Goal: Obtain resource: Download file/media

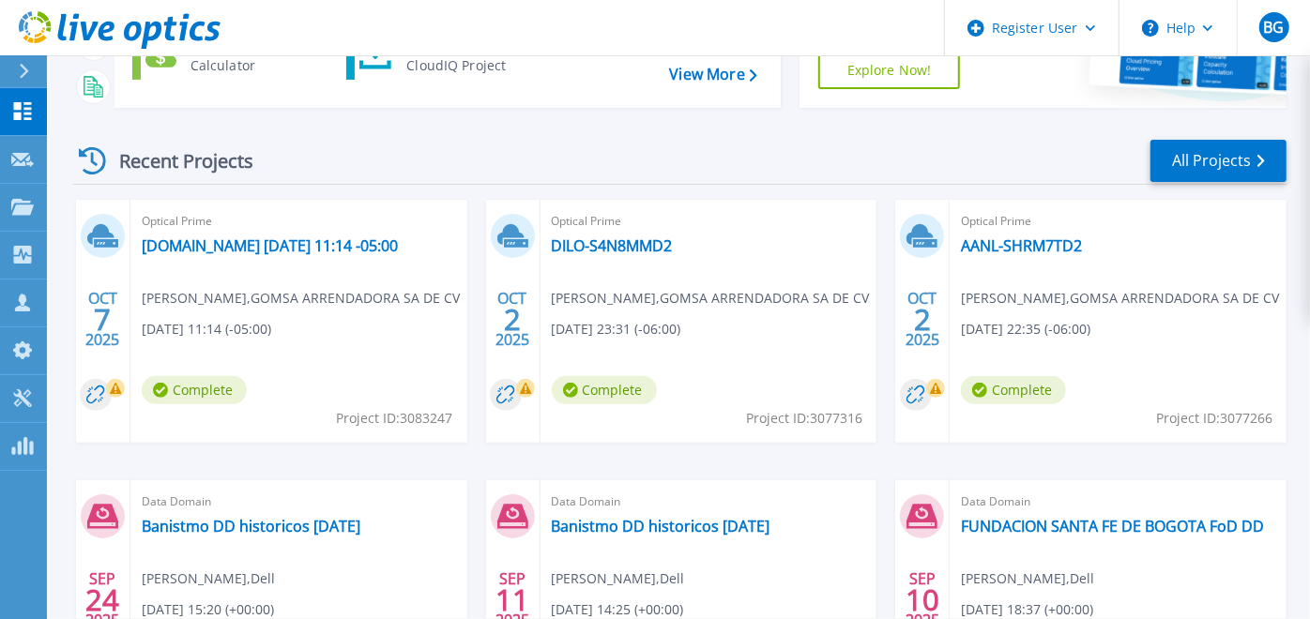
scroll to position [204, 0]
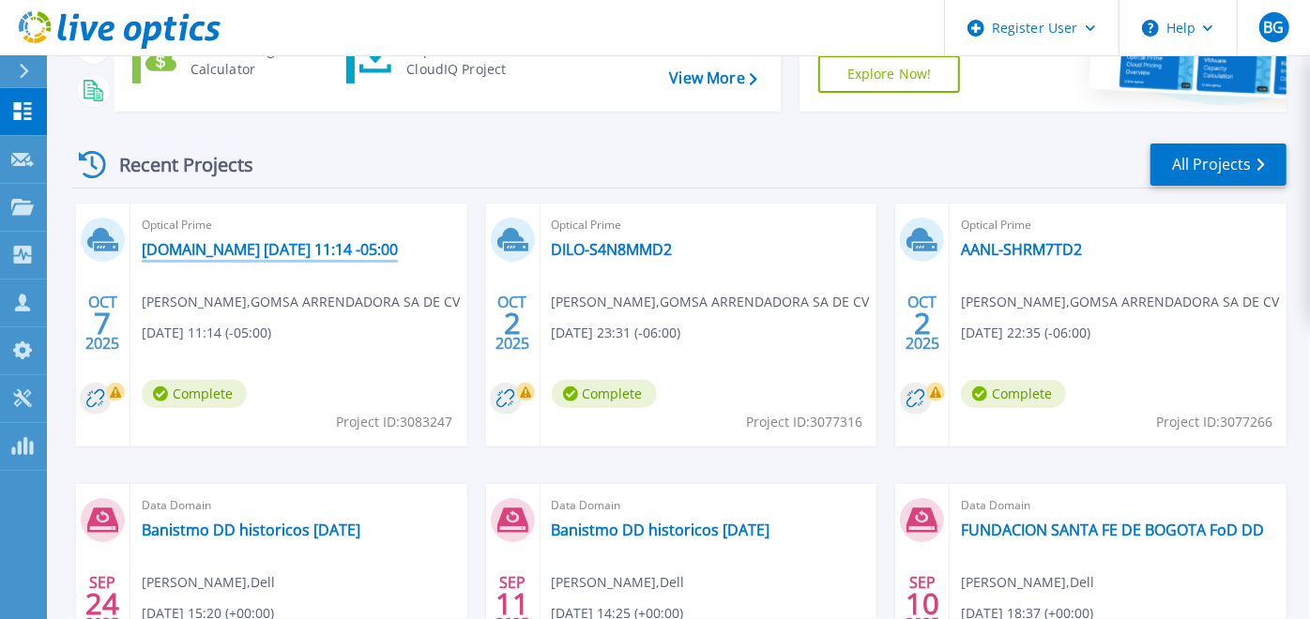
click at [345, 249] on link "dilo-sf9r3h13.gomsa-logistica.mx 2025-10-07 11:14 -05:00" at bounding box center [270, 249] width 256 height 19
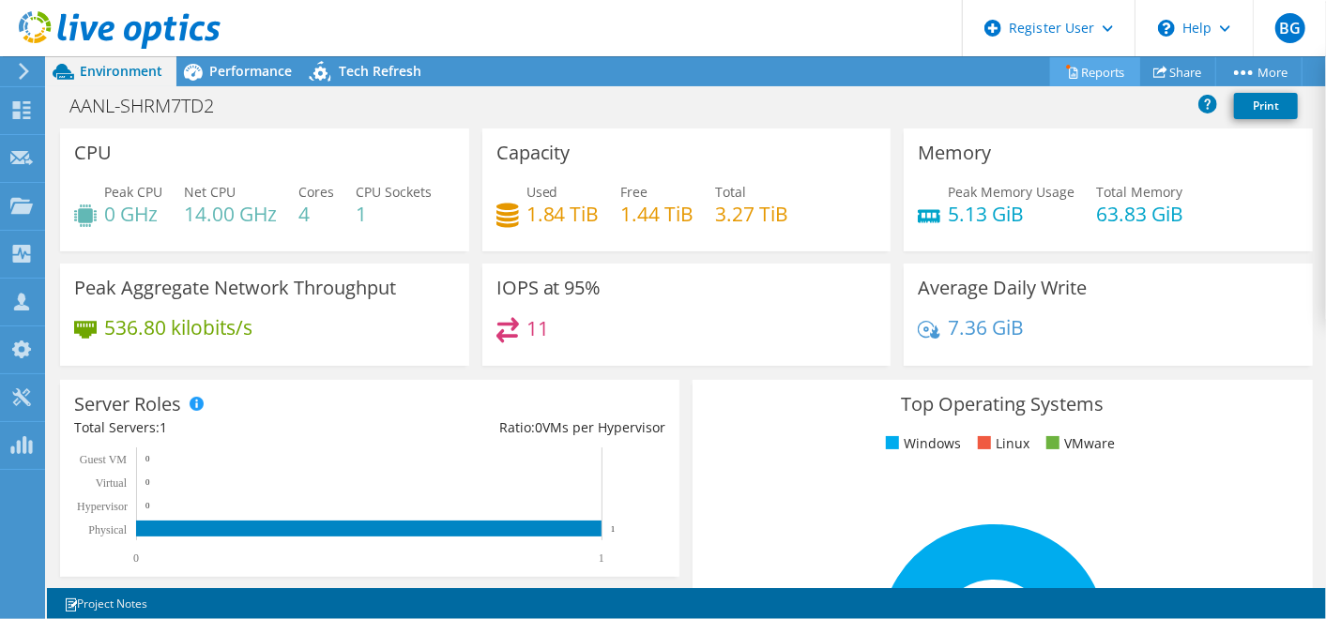
click at [1094, 74] on link "Reports" at bounding box center [1095, 71] width 90 height 29
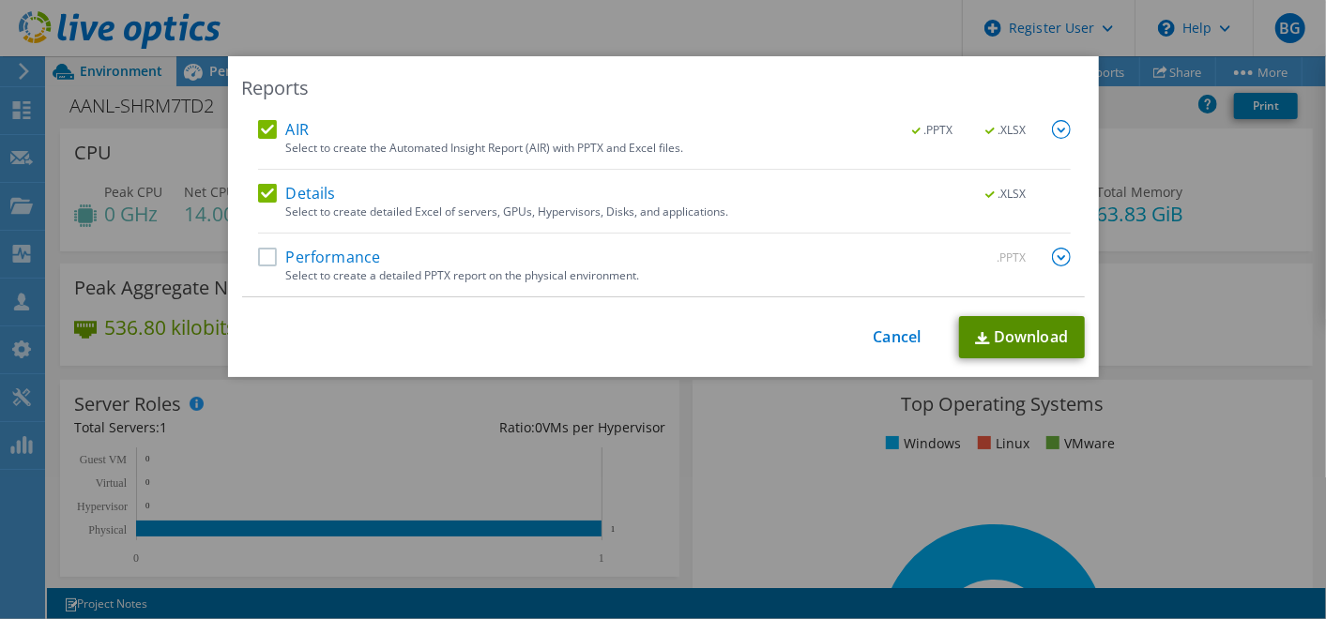
click at [1024, 328] on link "Download" at bounding box center [1022, 337] width 126 height 42
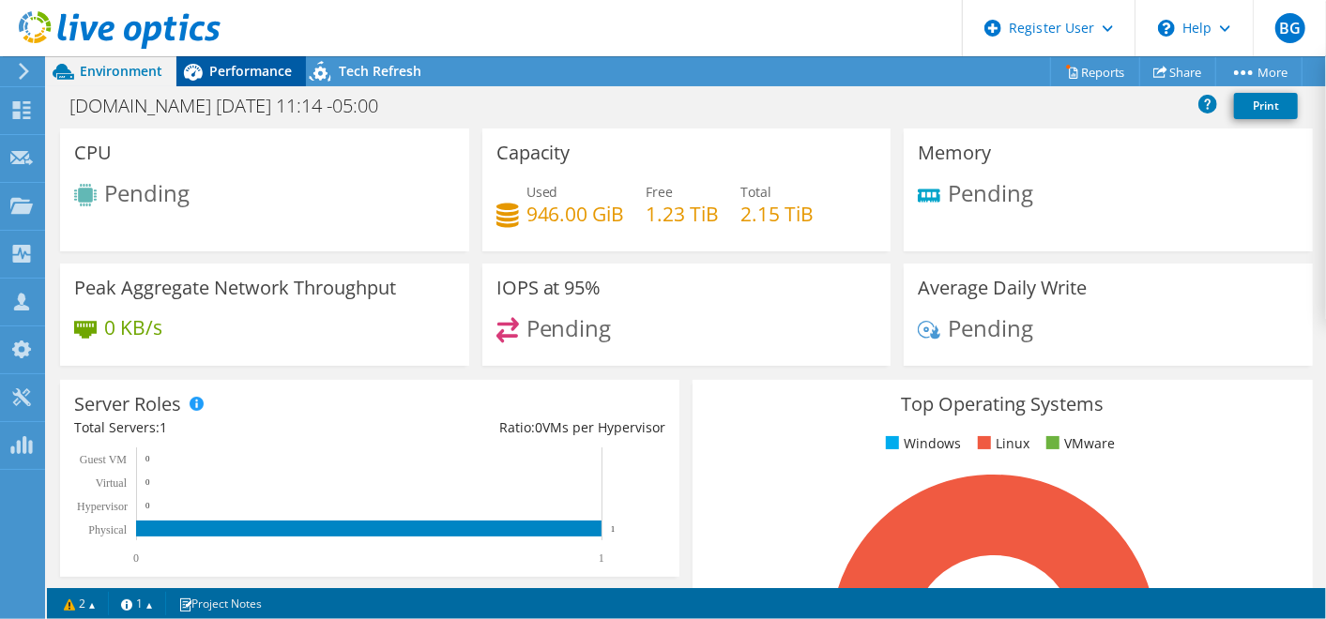
click at [246, 80] on div "Performance" at bounding box center [241, 71] width 130 height 30
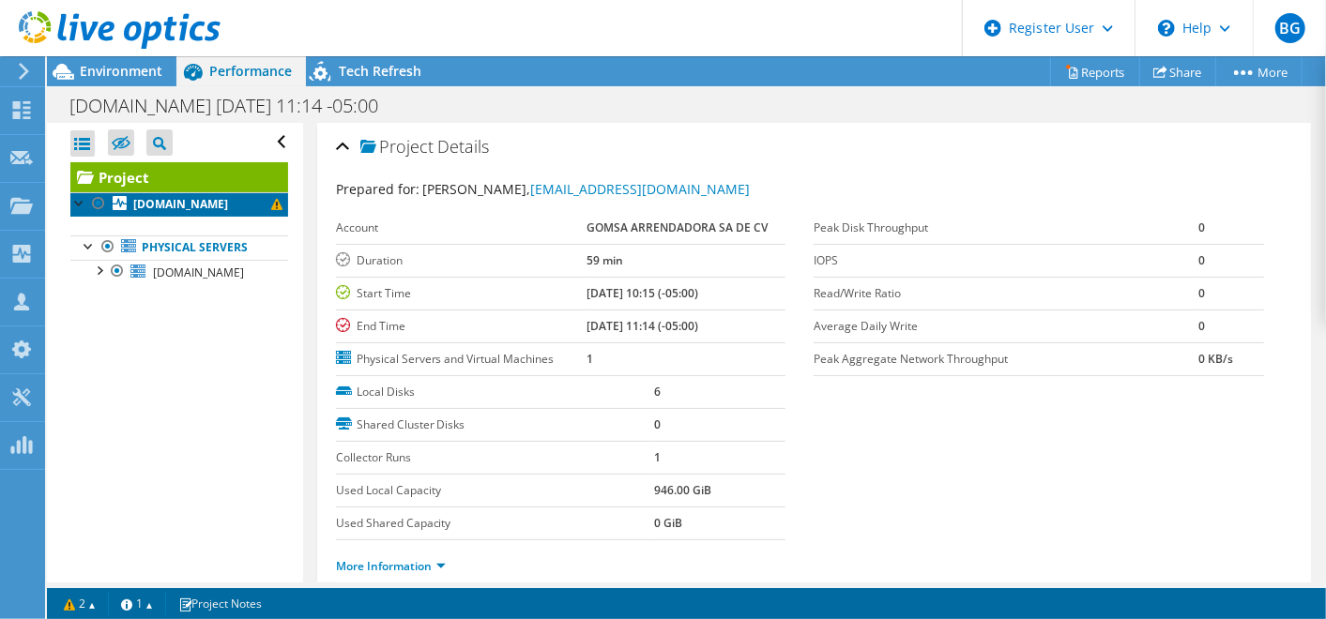
click at [144, 212] on b "dilo-sf9r3h13.gomsa-logistica.mx" at bounding box center [180, 204] width 95 height 16
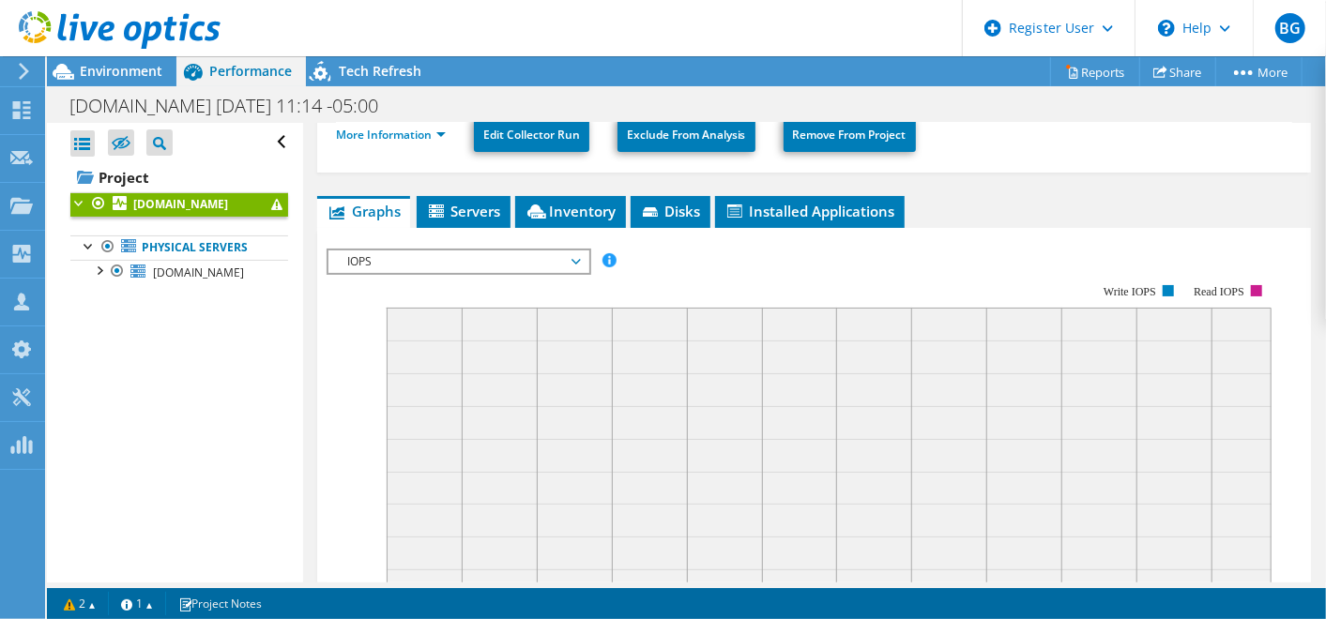
scroll to position [400, 0]
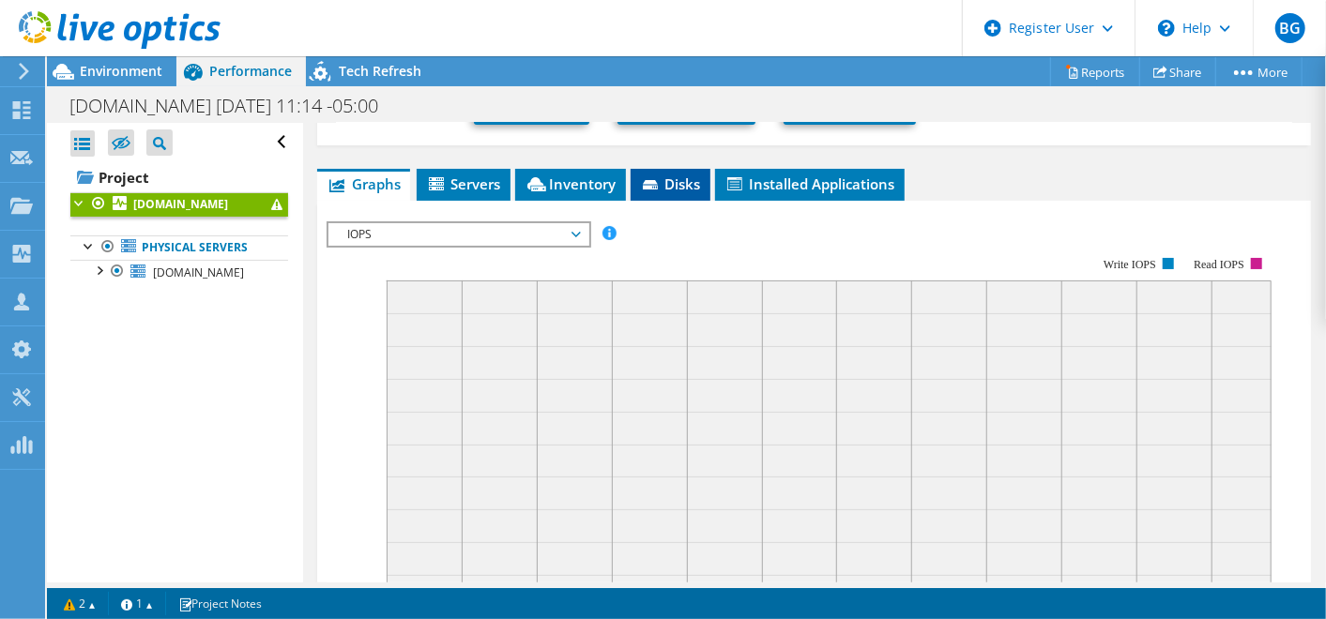
click at [670, 183] on span "Disks" at bounding box center [670, 184] width 61 height 19
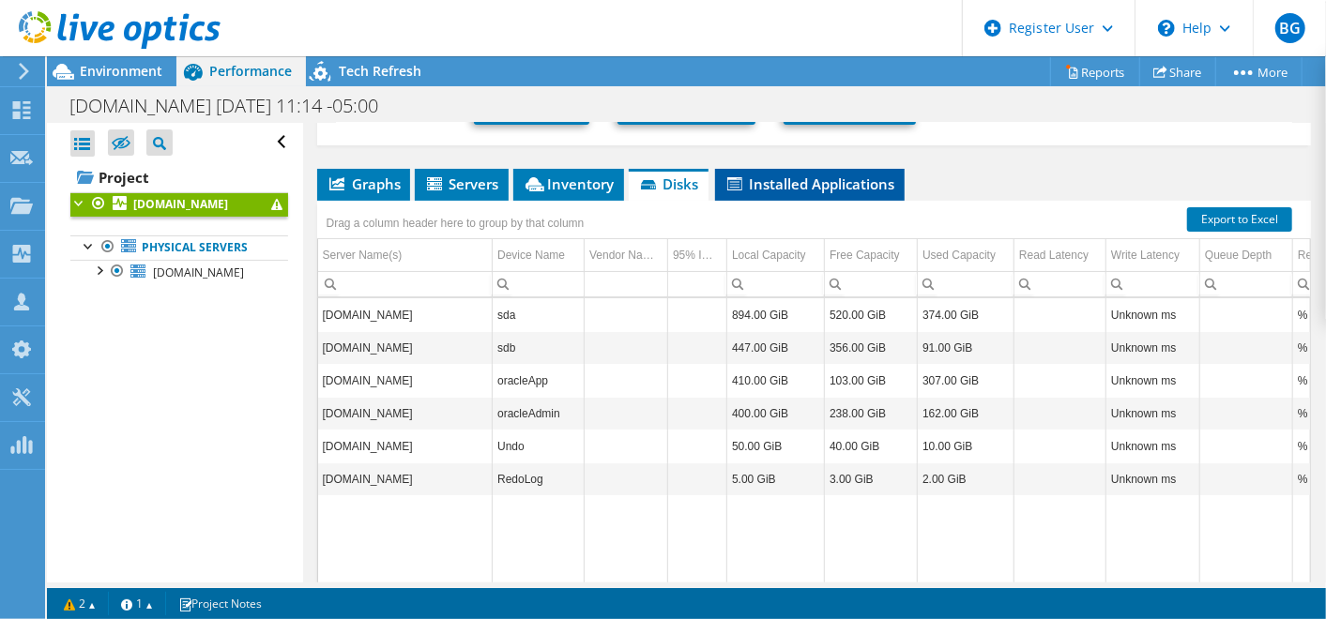
click at [742, 185] on span "Installed Applications" at bounding box center [810, 184] width 171 height 19
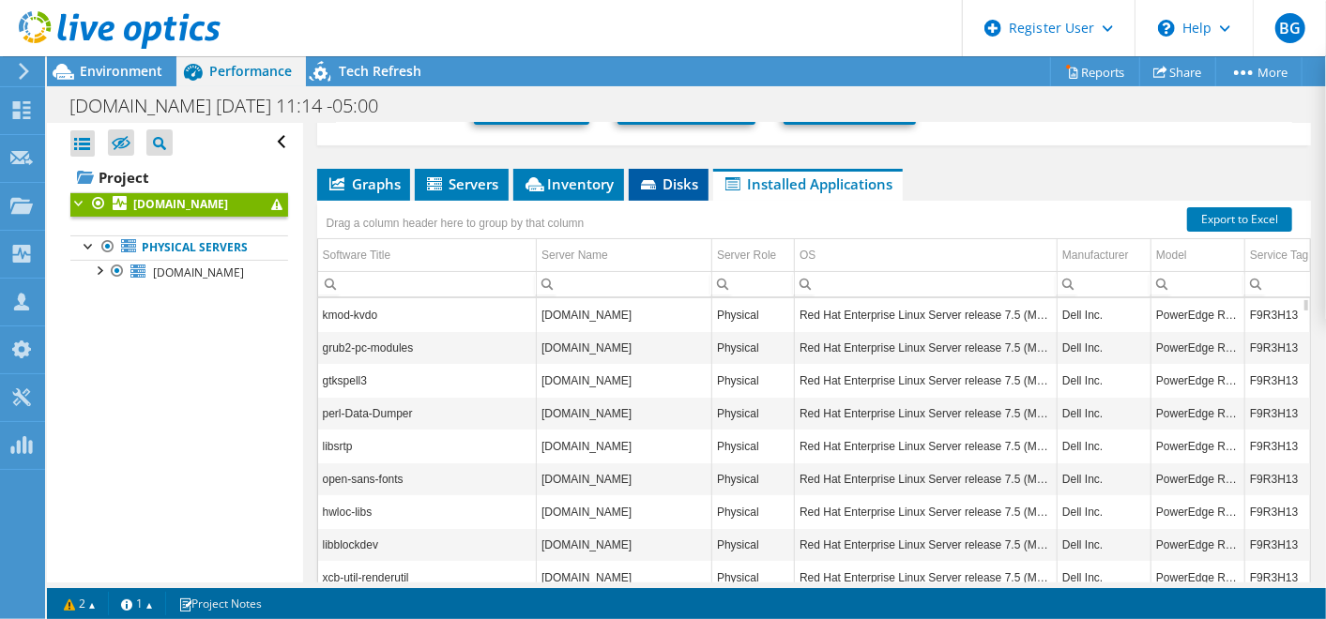
click at [671, 182] on span "Disks" at bounding box center [668, 184] width 61 height 19
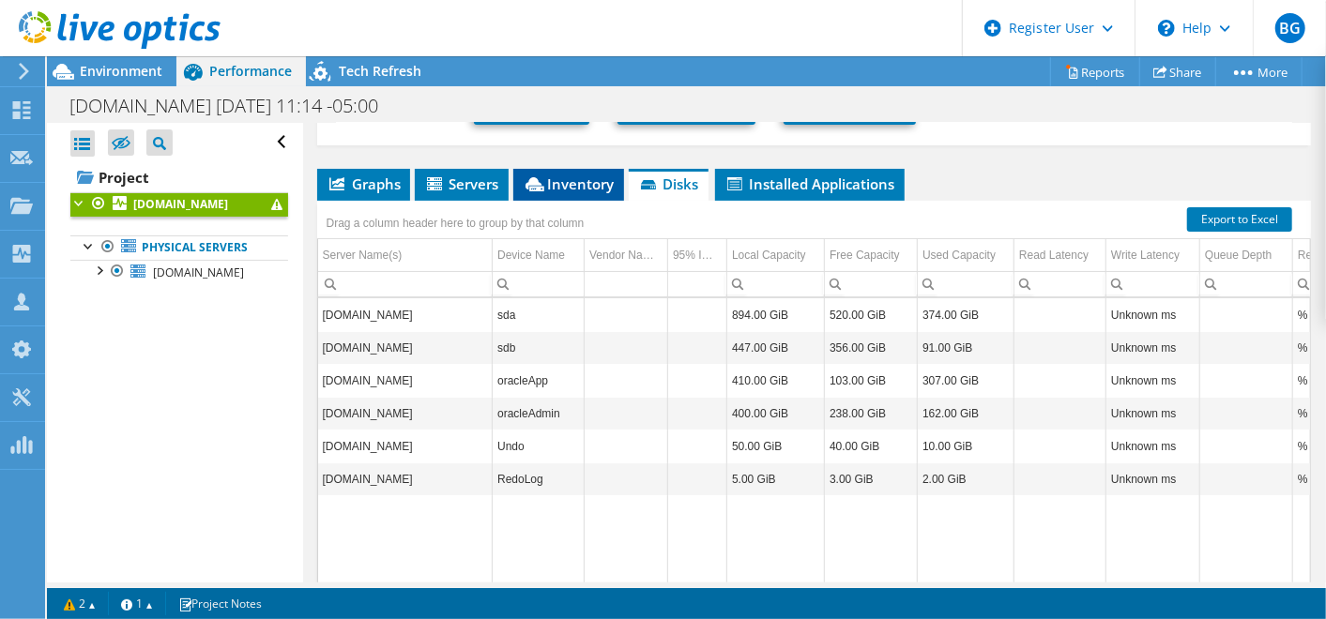
click at [565, 176] on span "Inventory" at bounding box center [569, 184] width 92 height 19
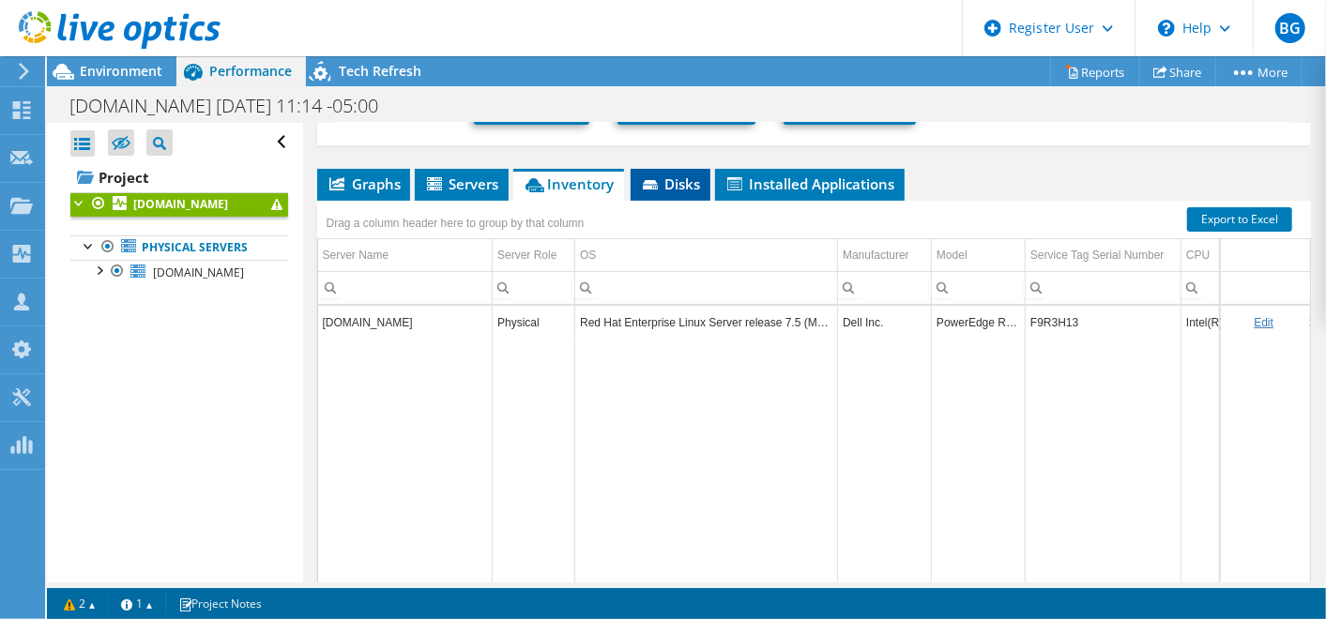
click at [705, 179] on li "Disks" at bounding box center [671, 185] width 80 height 32
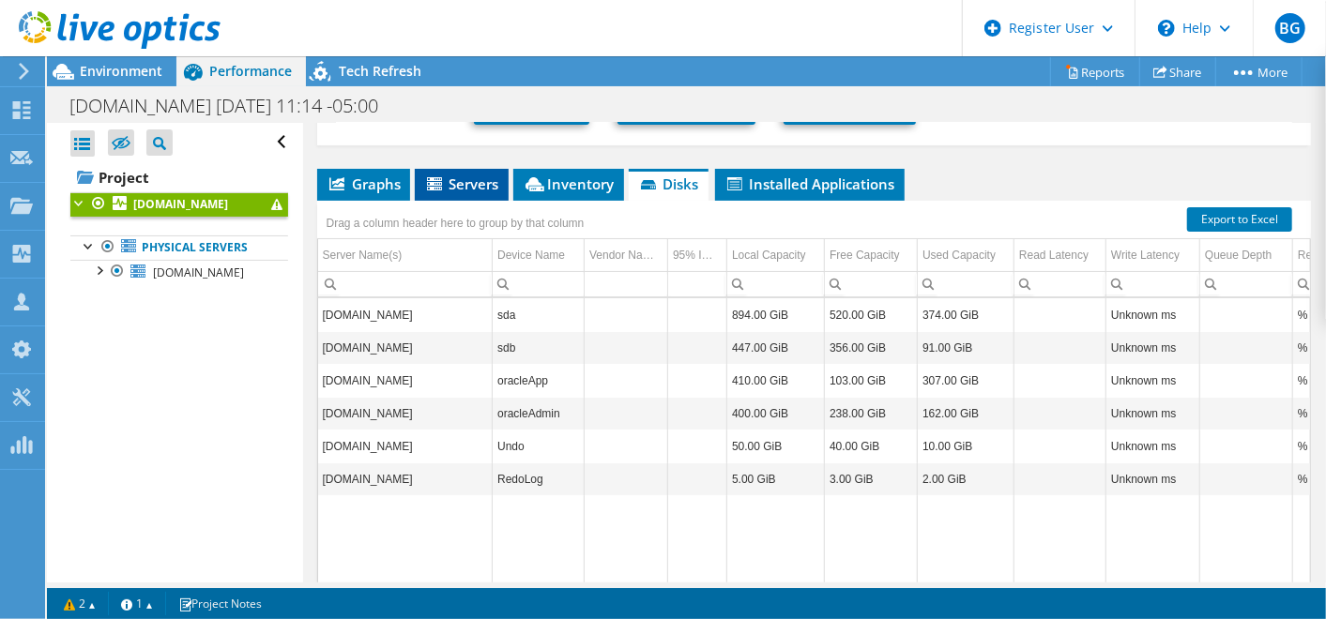
click at [490, 169] on li "Servers" at bounding box center [462, 185] width 94 height 32
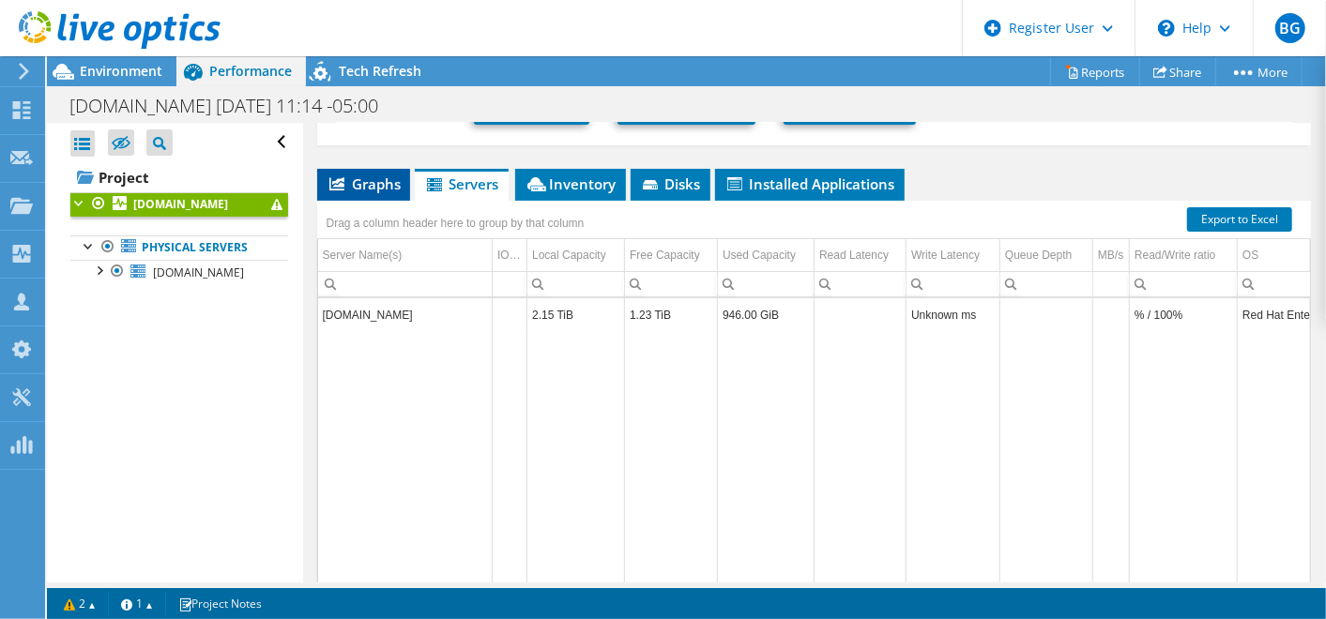
click at [367, 186] on span "Graphs" at bounding box center [364, 184] width 74 height 19
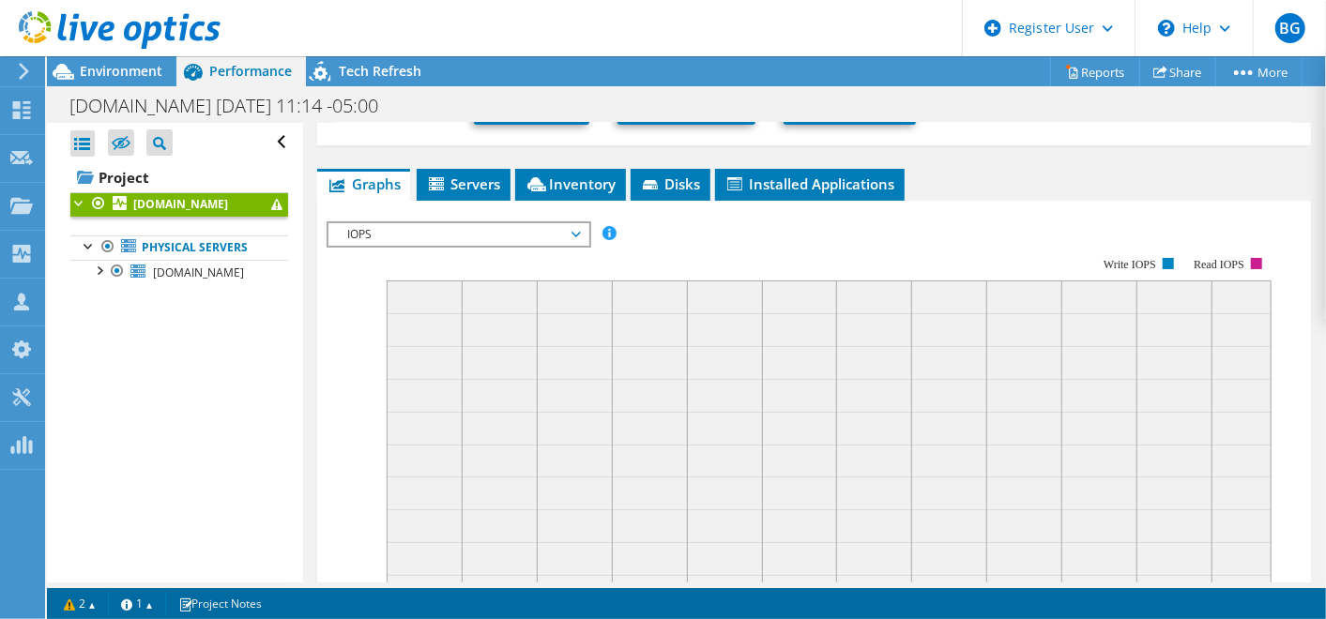
scroll to position [0, 0]
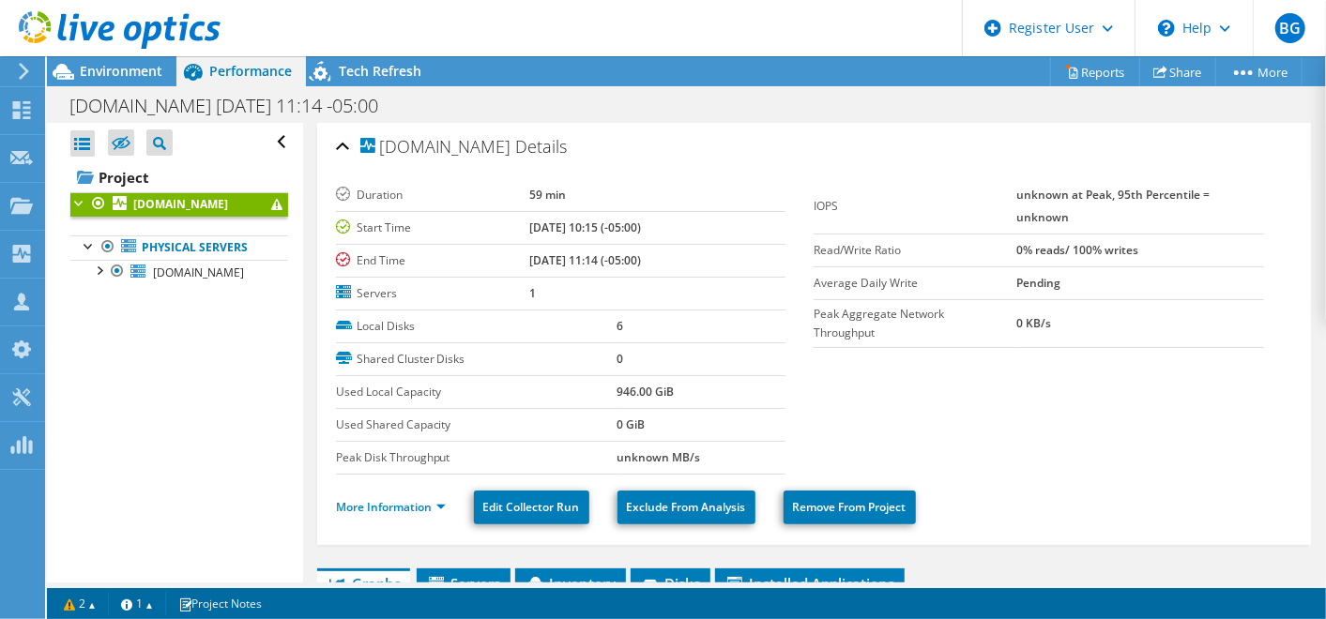
drag, startPoint x: 673, startPoint y: 383, endPoint x: 584, endPoint y: 393, distance: 89.8
click at [584, 393] on tr "Used Local Capacity 946.00 GiB" at bounding box center [561, 391] width 450 height 33
copy tr "946.00 GiB"
click at [1074, 64] on link "Reports" at bounding box center [1095, 71] width 90 height 29
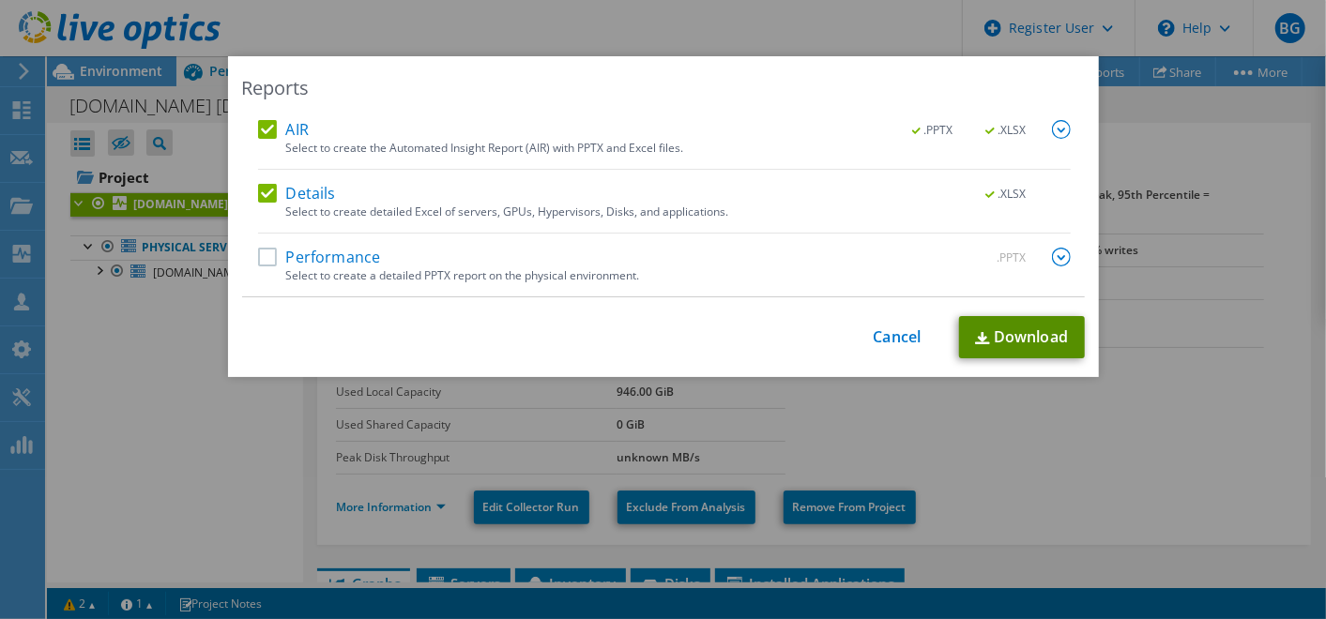
click at [1030, 319] on link "Download" at bounding box center [1022, 337] width 126 height 42
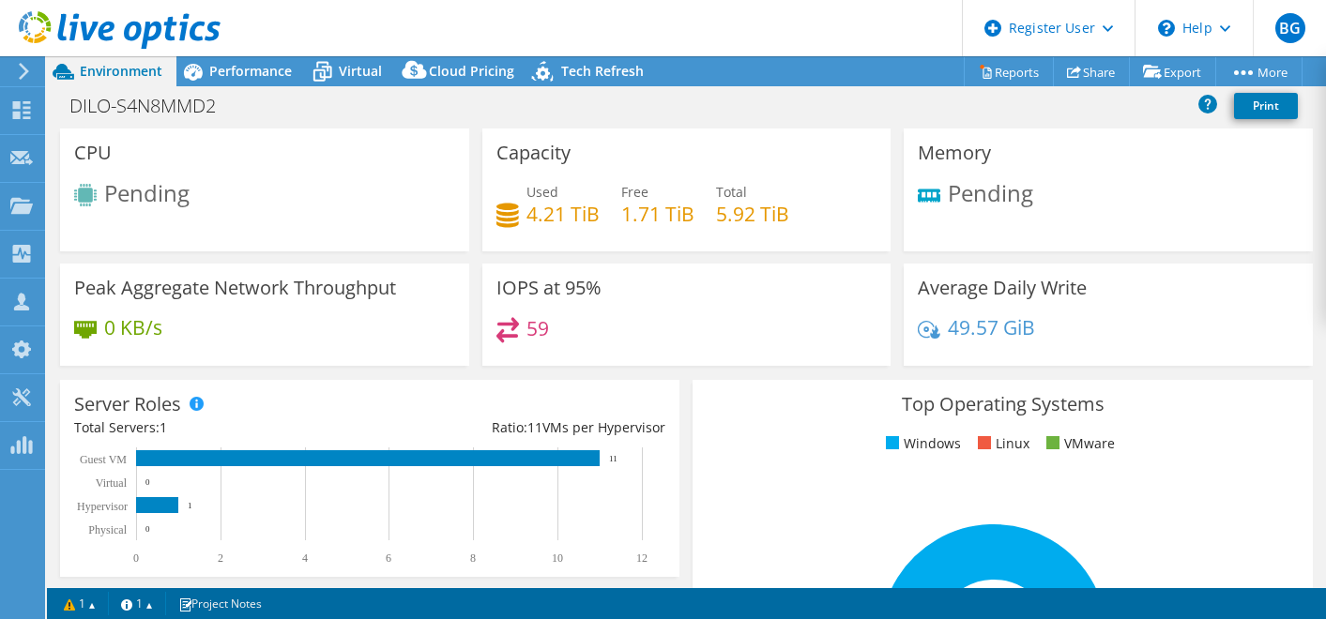
select select "USD"
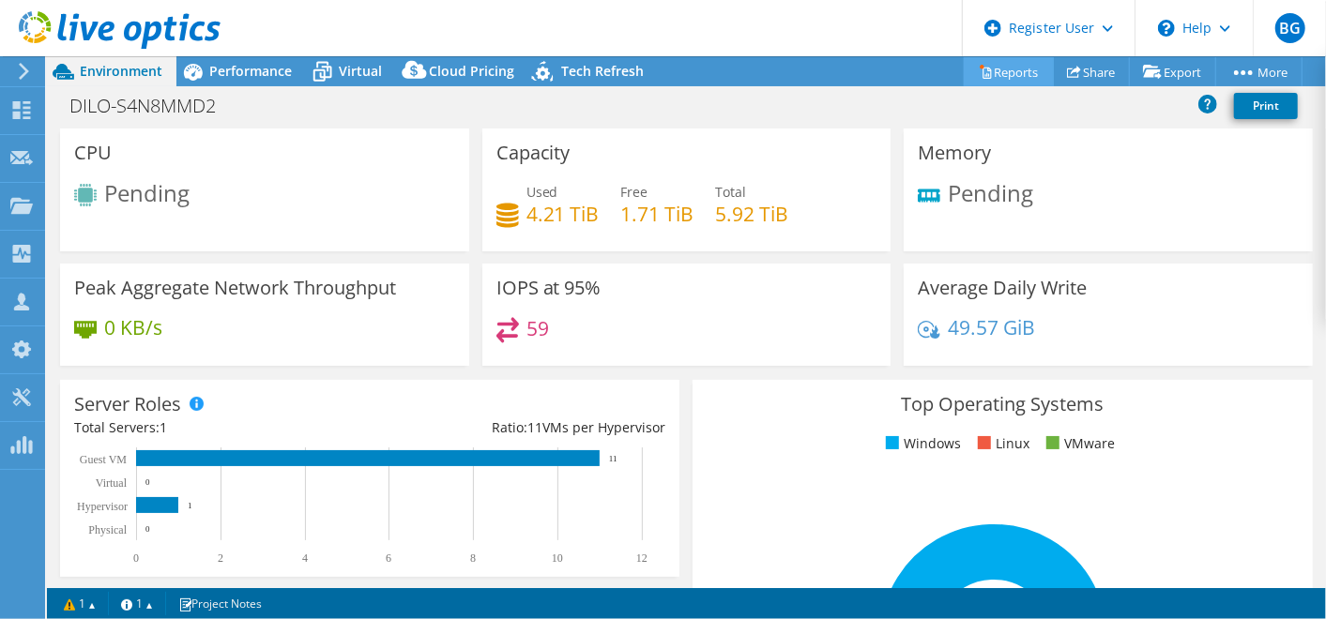
click at [1022, 78] on link "Reports" at bounding box center [1009, 71] width 90 height 29
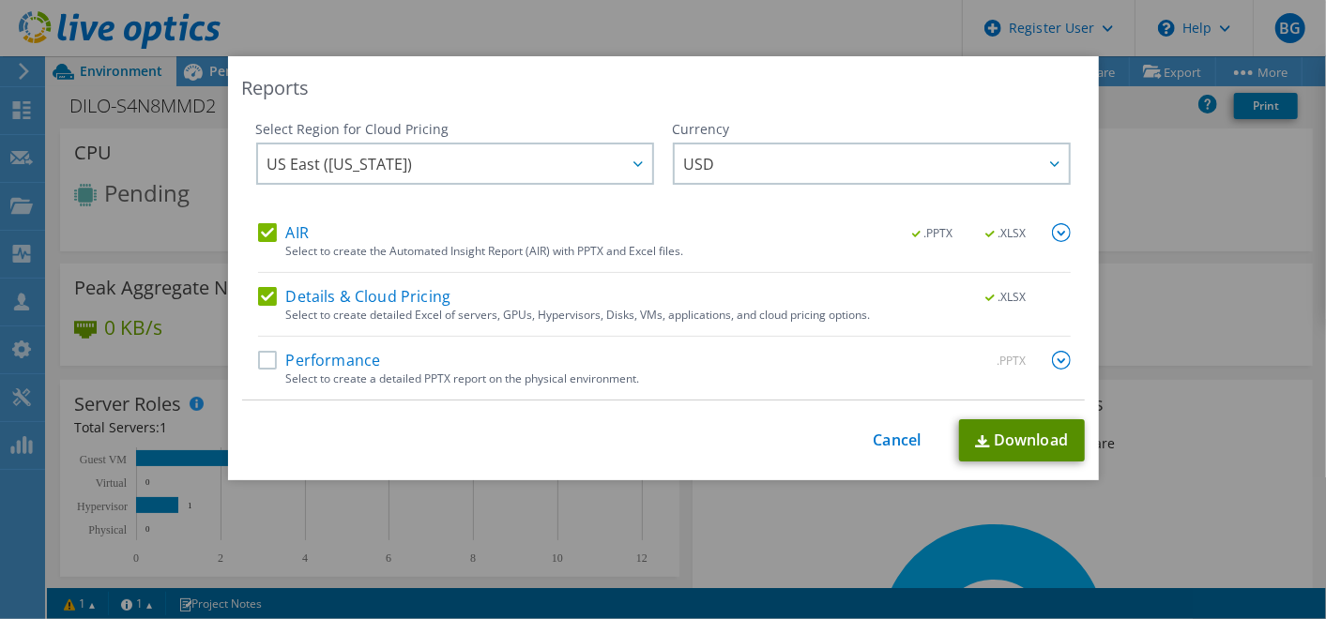
click at [999, 423] on link "Download" at bounding box center [1022, 441] width 126 height 42
click at [1148, 409] on div "Reports Select Region for Cloud Pricing Asia Pacific ([GEOGRAPHIC_DATA]) [GEOGR…" at bounding box center [663, 309] width 1326 height 507
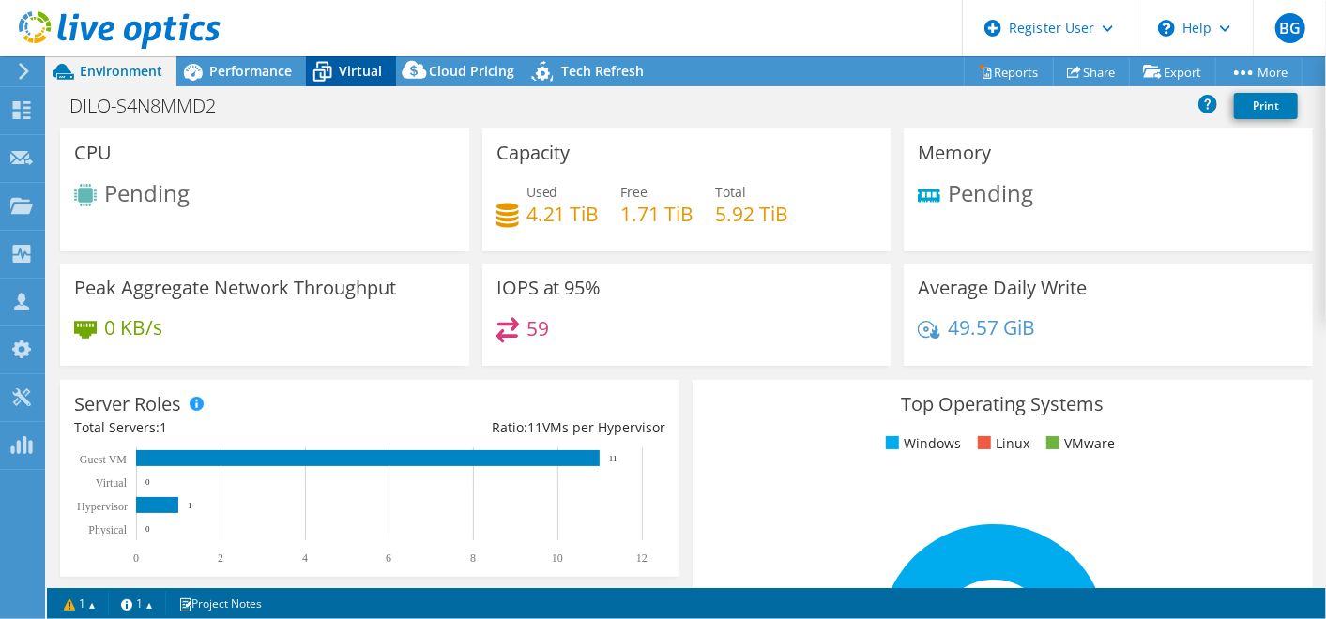
click at [351, 74] on span "Virtual" at bounding box center [360, 71] width 43 height 18
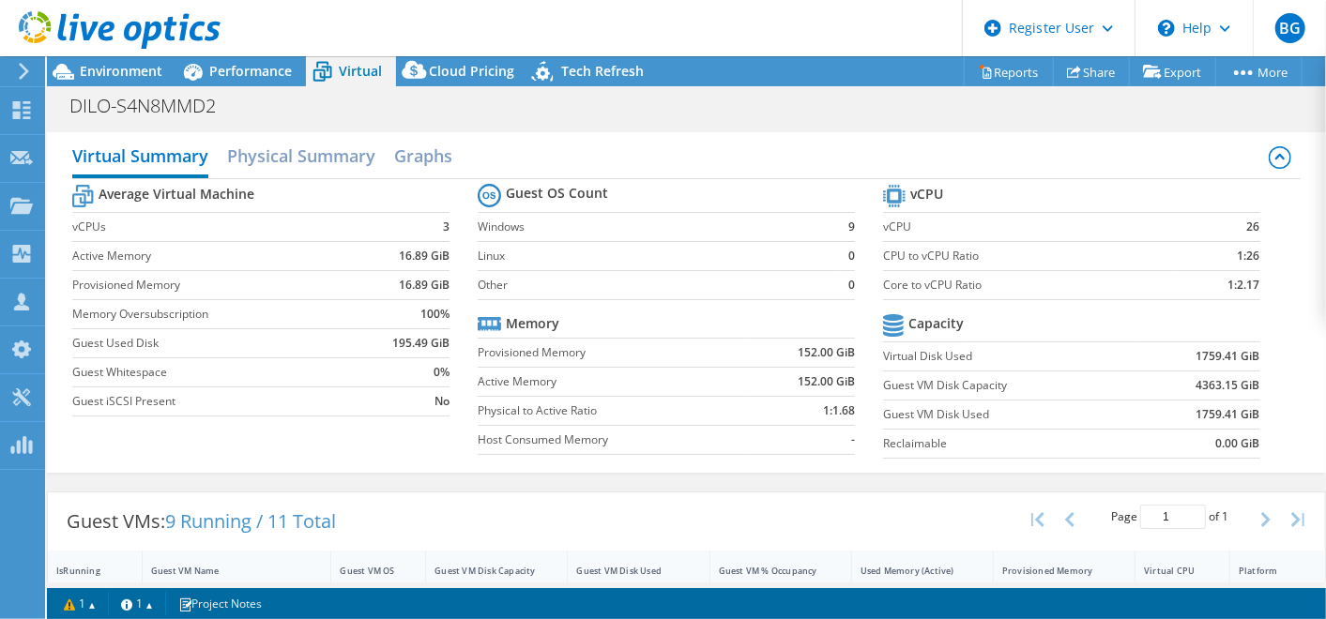
click at [745, 267] on td "Linux" at bounding box center [657, 255] width 359 height 29
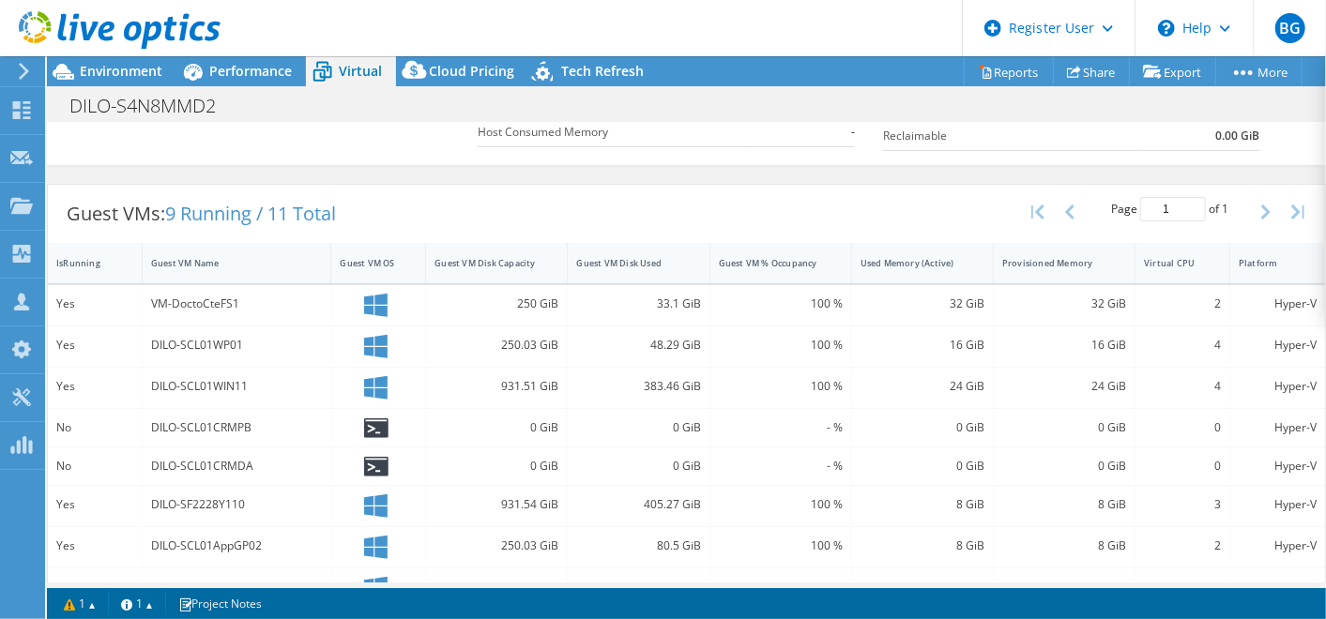
scroll to position [308, 0]
